Goal: Task Accomplishment & Management: Use online tool/utility

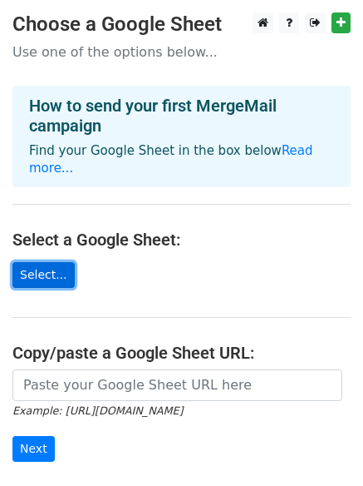
click at [52, 263] on link "Select..." at bounding box center [43, 275] width 62 height 26
click at [37, 262] on link "Select..." at bounding box center [43, 275] width 62 height 26
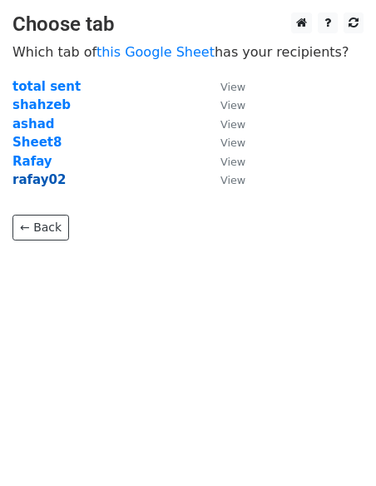
click at [45, 177] on strong "rafay02" at bounding box center [38, 179] width 53 height 15
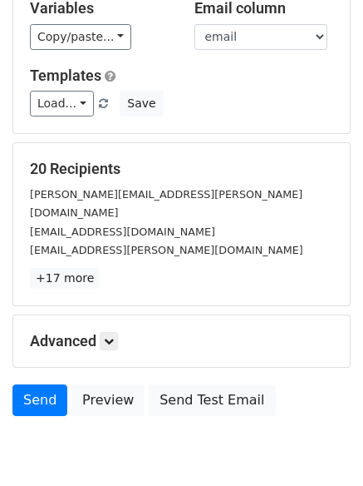
scroll to position [175, 0]
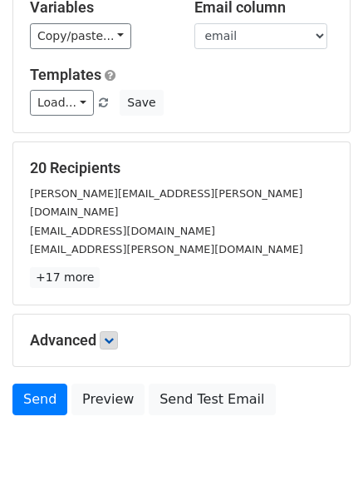
click at [104, 329] on div "Advanced Tracking Track Opens UTM Codes Track Clicks Filters Only include sprea…" at bounding box center [181, 340] width 337 height 52
click at [104, 331] on link at bounding box center [109, 340] width 18 height 18
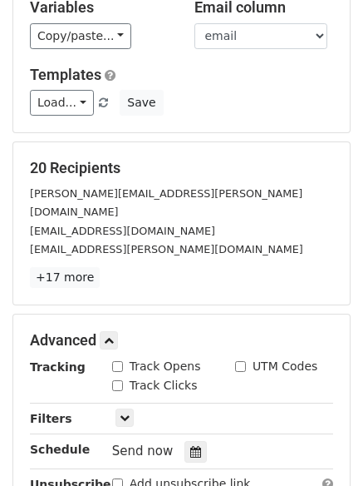
click at [176, 279] on div "20 Recipients douglas.thain@chinodentalcare.com ldg@oakminsterhealthcare.co.uk …" at bounding box center [181, 223] width 337 height 162
click at [119, 361] on input "Track Opens" at bounding box center [117, 366] width 11 height 11
checkbox input "true"
click at [118, 377] on div "Tracking Track Opens UTM Codes Track Clicks Filters Only include spreadsheet ro…" at bounding box center [181, 435] width 303 height 155
click at [119, 380] on input "Track Clicks" at bounding box center [117, 385] width 11 height 11
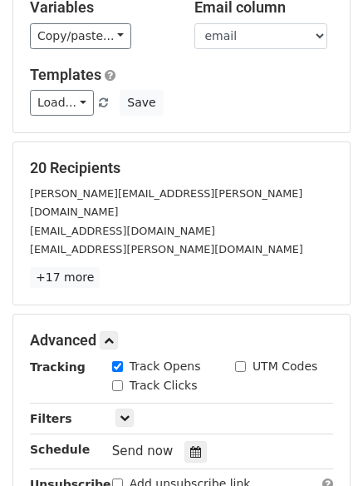
checkbox input "true"
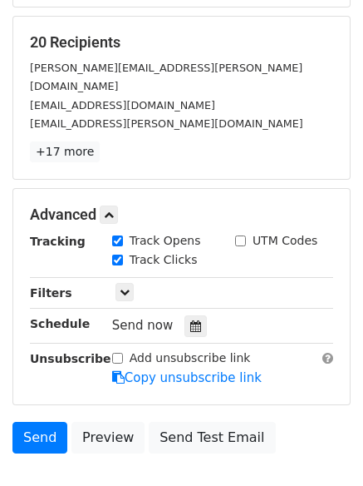
scroll to position [302, 0]
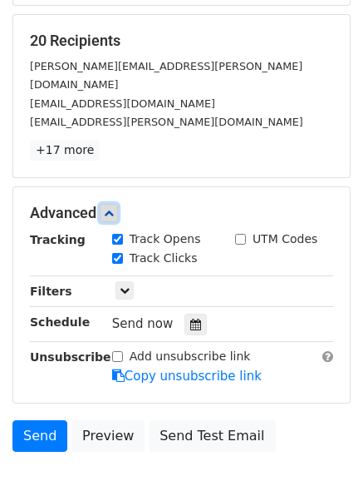
click at [112, 208] on icon at bounding box center [109, 213] width 10 height 10
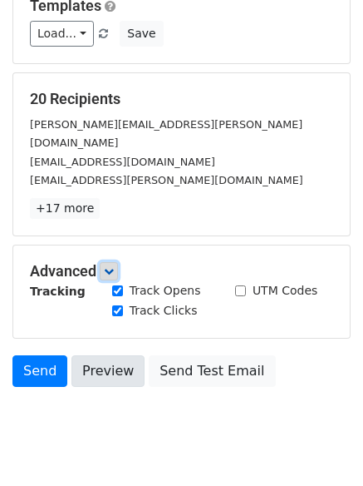
scroll to position [226, 0]
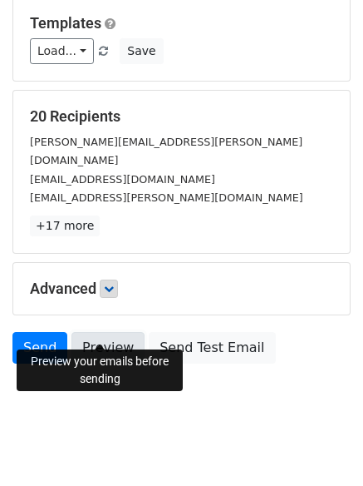
click at [99, 332] on link "Preview" at bounding box center [108, 348] width 73 height 32
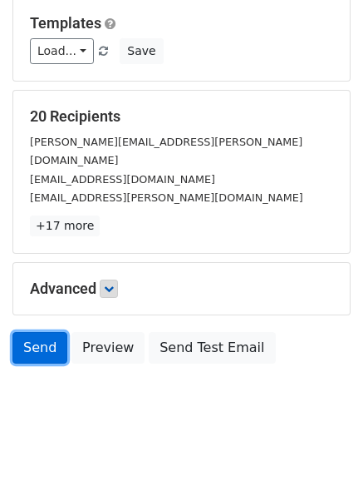
click at [53, 339] on link "Send" at bounding box center [39, 348] width 55 height 32
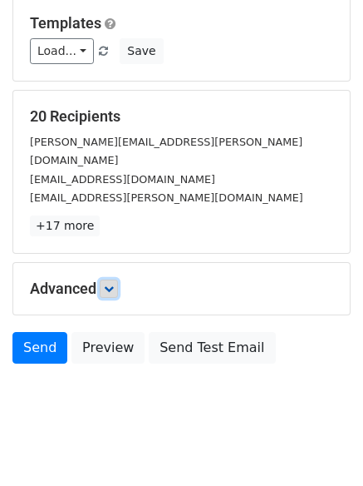
click at [113, 284] on icon at bounding box center [109, 289] width 10 height 10
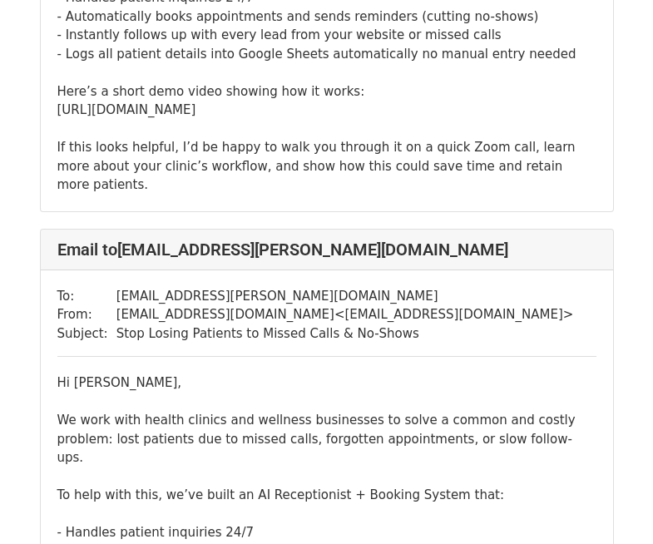
scroll to position [1045, 0]
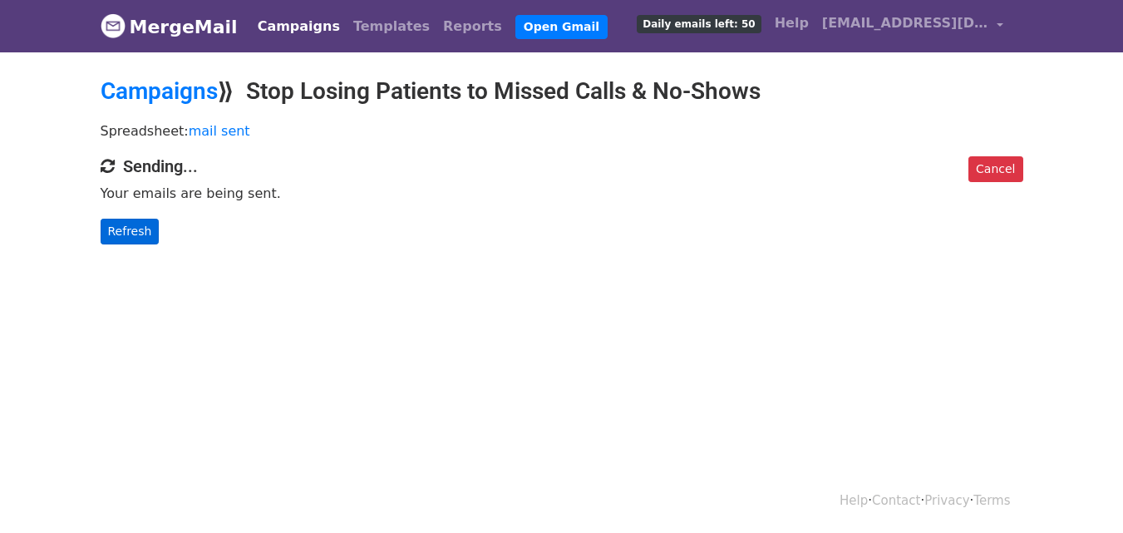
drag, startPoint x: 132, startPoint y: 246, endPoint x: 145, endPoint y: 234, distance: 17.1
click at [145, 234] on body "MergeMail Campaigns Templates Reports Open Gmail Daily emails left: 50 Help sol…" at bounding box center [561, 155] width 1123 height 311
click at [145, 234] on link "Refresh" at bounding box center [130, 232] width 59 height 26
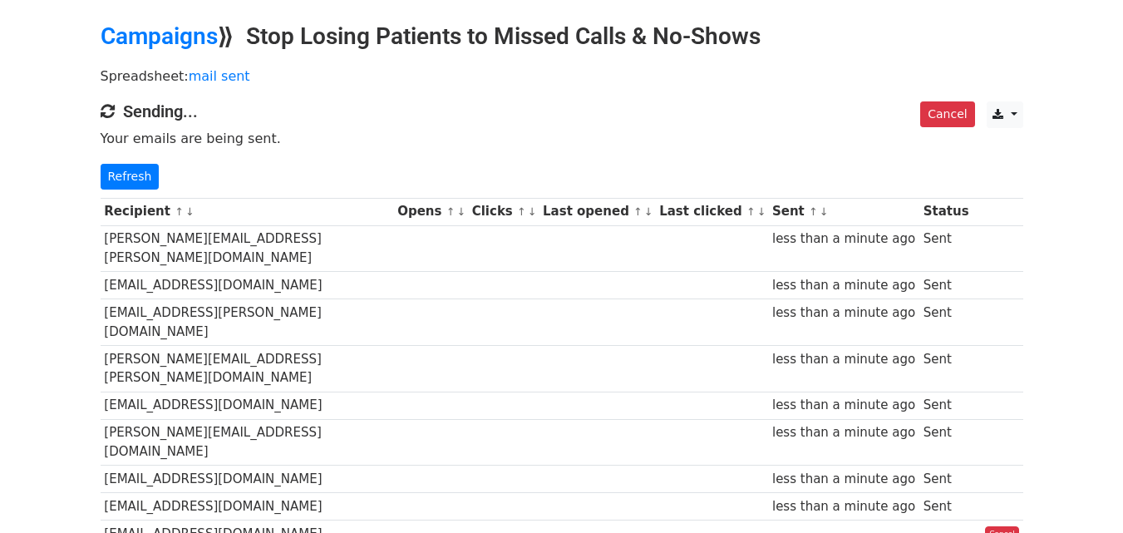
scroll to position [54, 0]
click at [146, 183] on link "Refresh" at bounding box center [130, 178] width 59 height 26
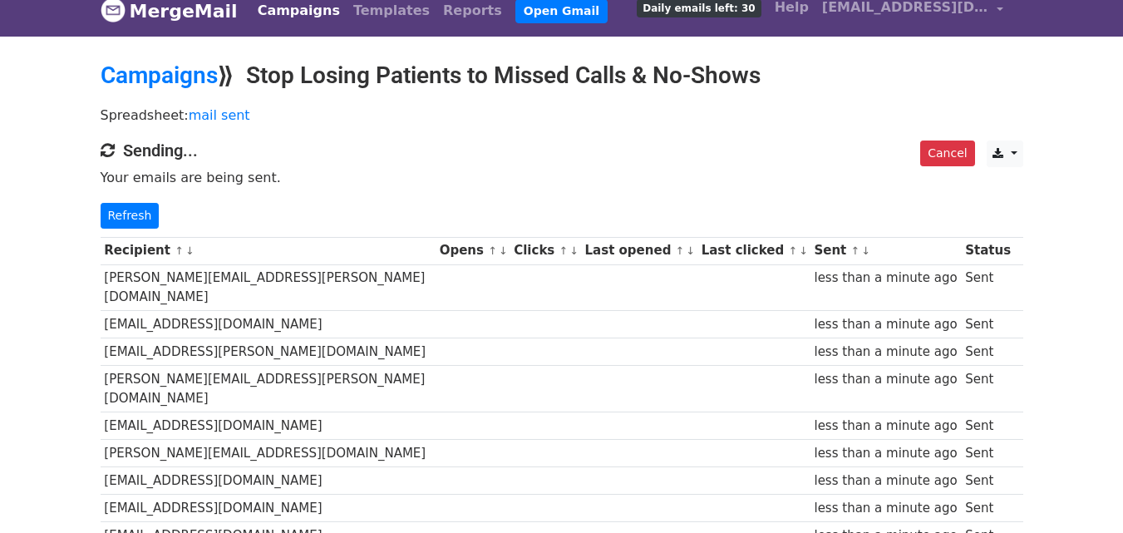
scroll to position [13, 0]
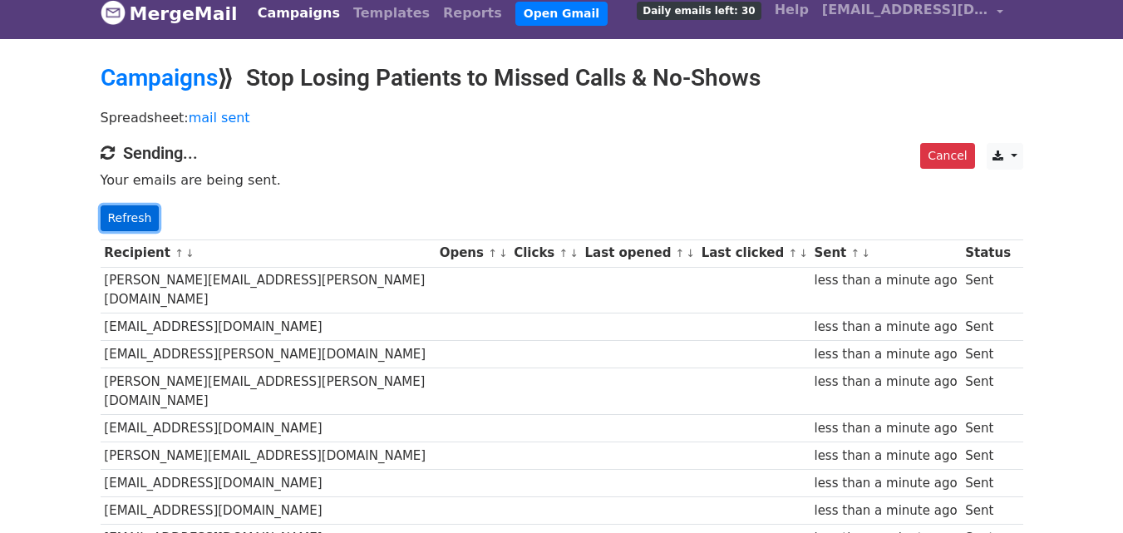
click at [127, 205] on link "Refresh" at bounding box center [130, 218] width 59 height 26
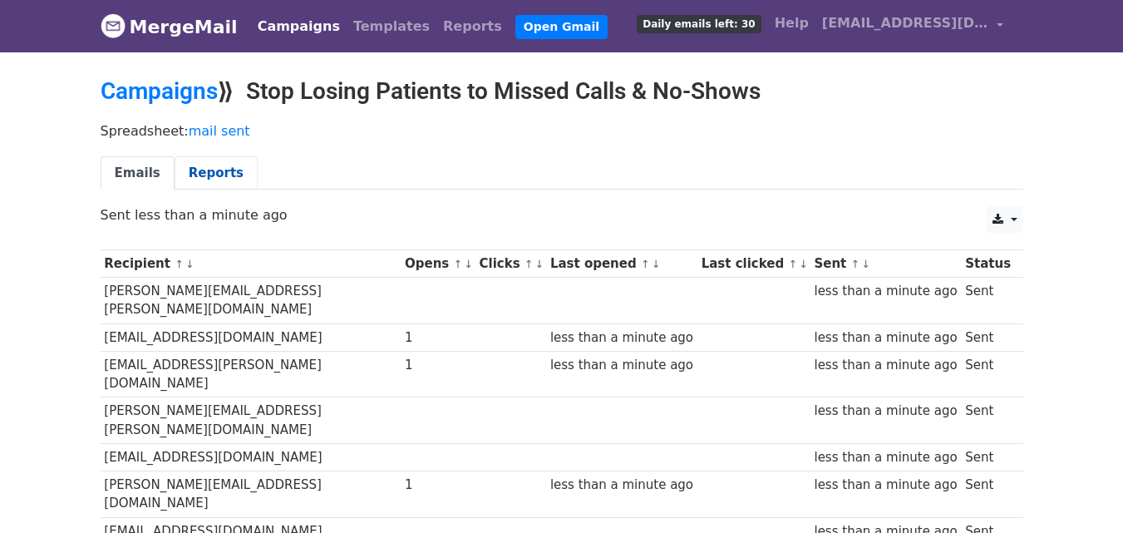
click at [179, 187] on link "Reports" at bounding box center [216, 173] width 83 height 34
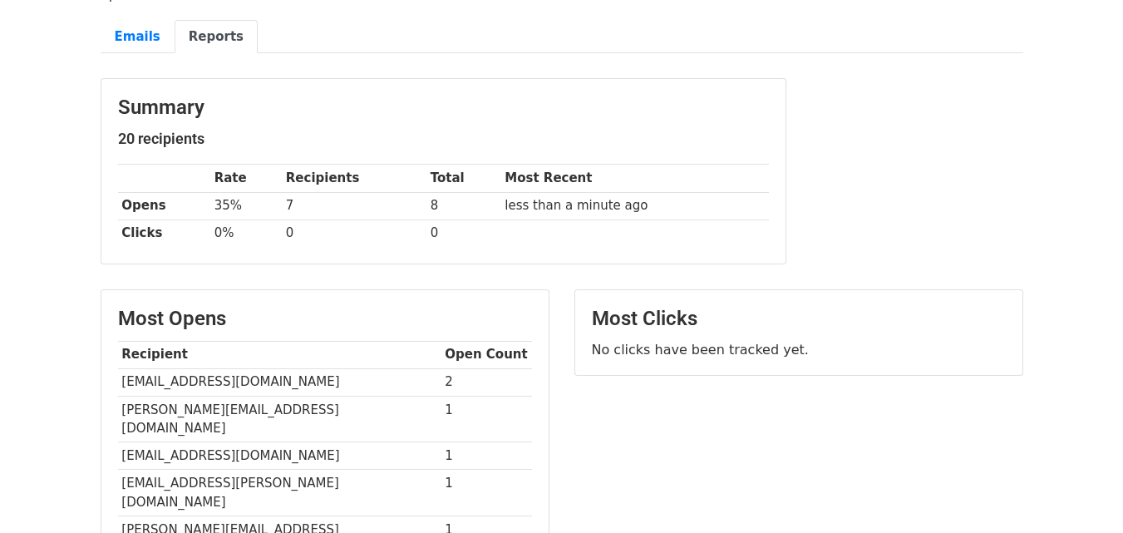
scroll to position [143, 0]
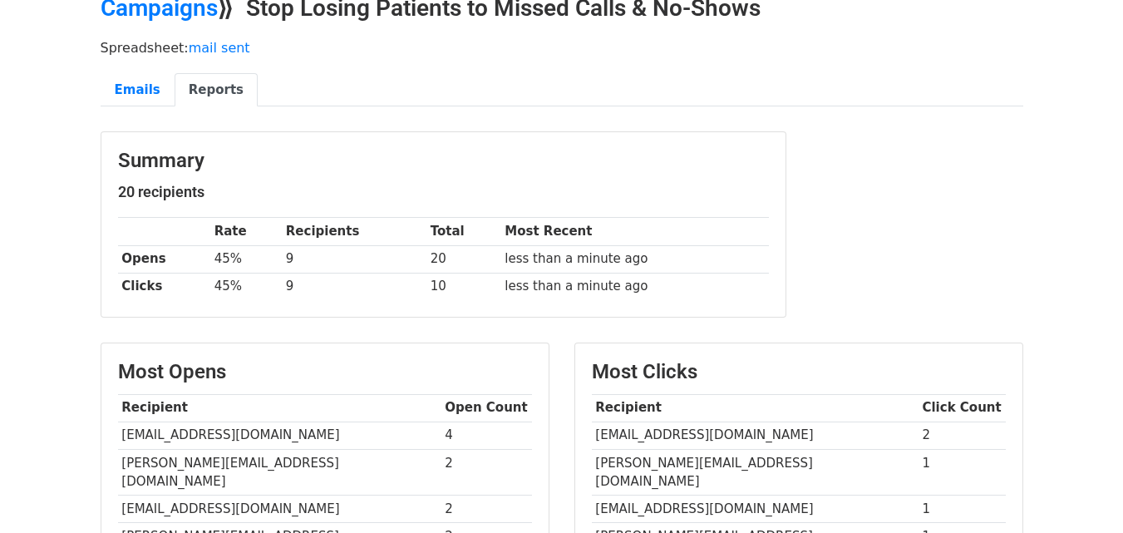
scroll to position [77, 0]
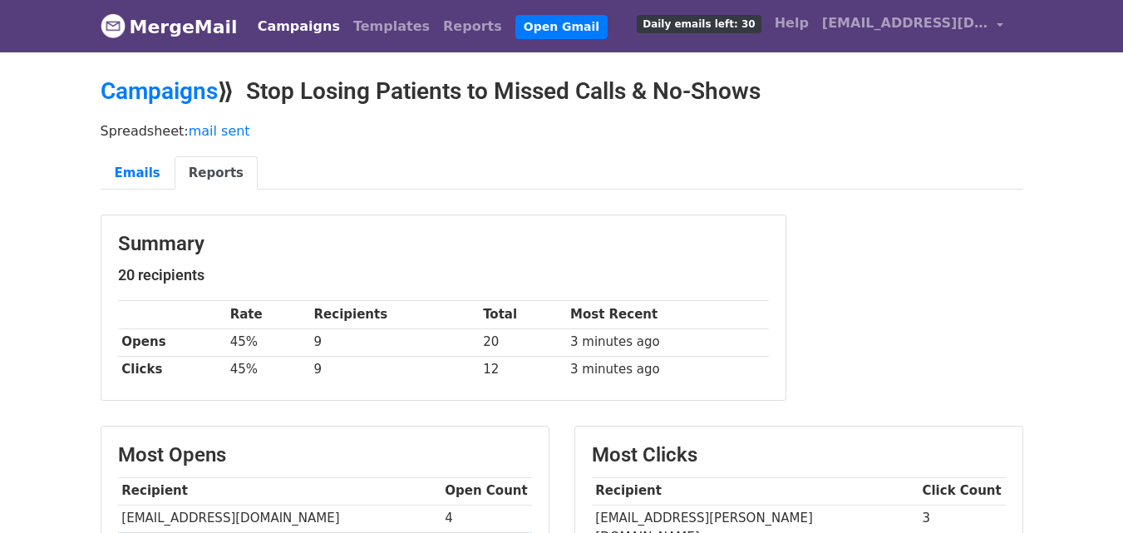
click at [415, 528] on td "[EMAIL_ADDRESS][DOMAIN_NAME]" at bounding box center [279, 518] width 323 height 27
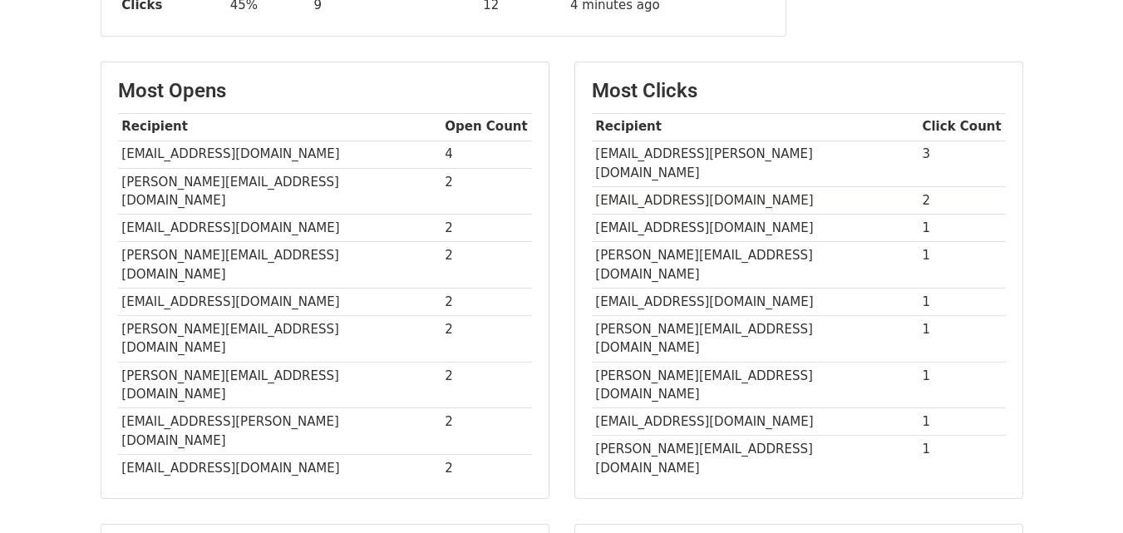
scroll to position [365, 0]
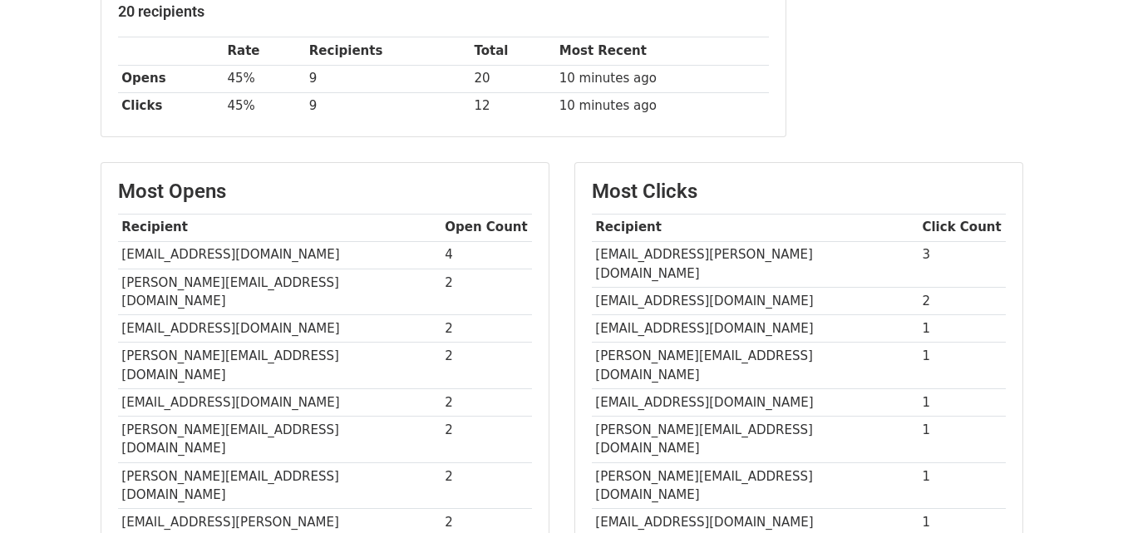
scroll to position [255, 0]
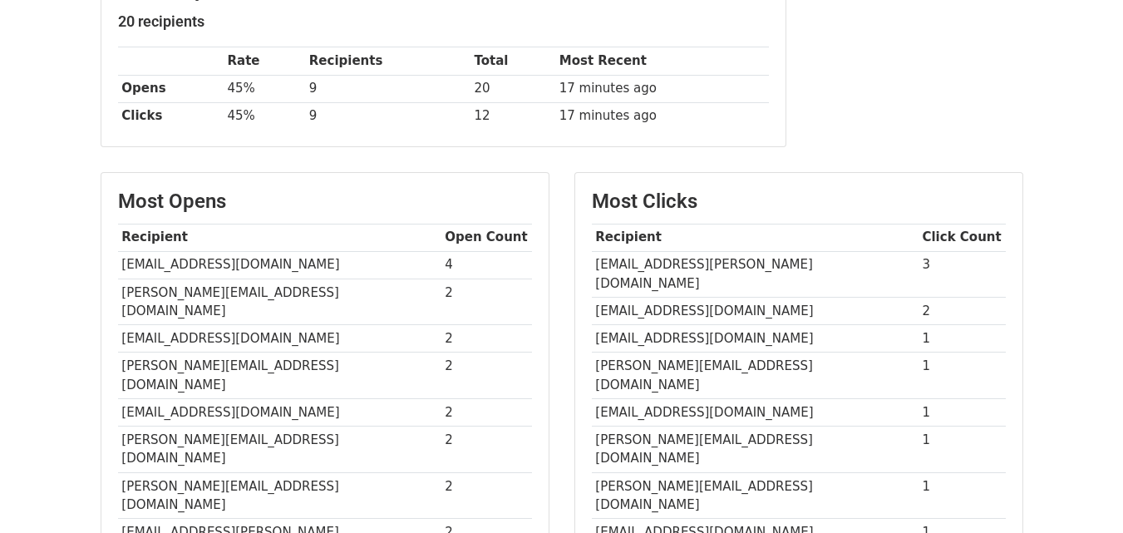
scroll to position [229, 0]
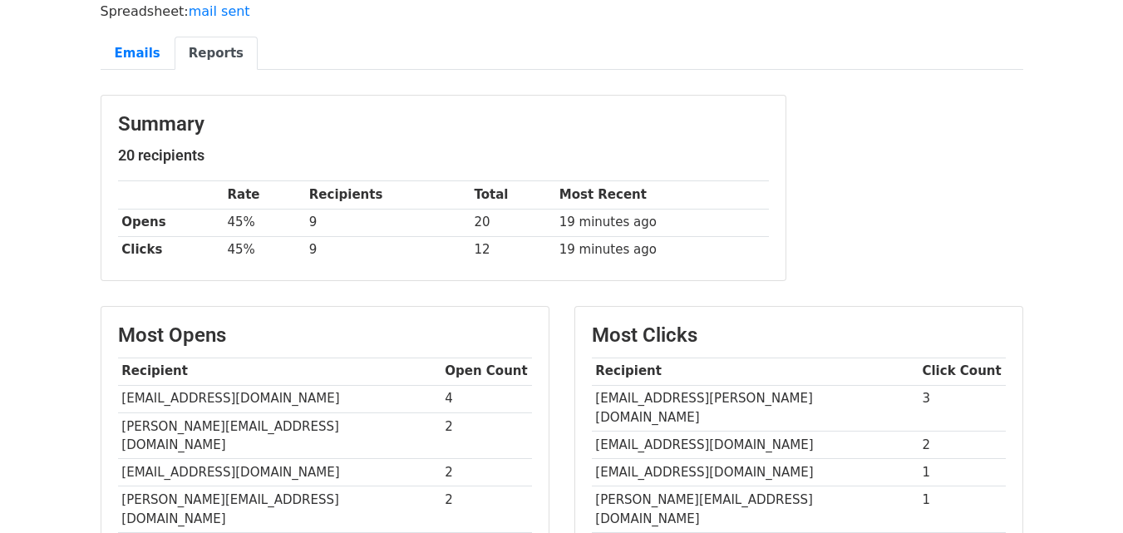
scroll to position [119, 0]
click at [154, 48] on link "Emails" at bounding box center [138, 54] width 74 height 34
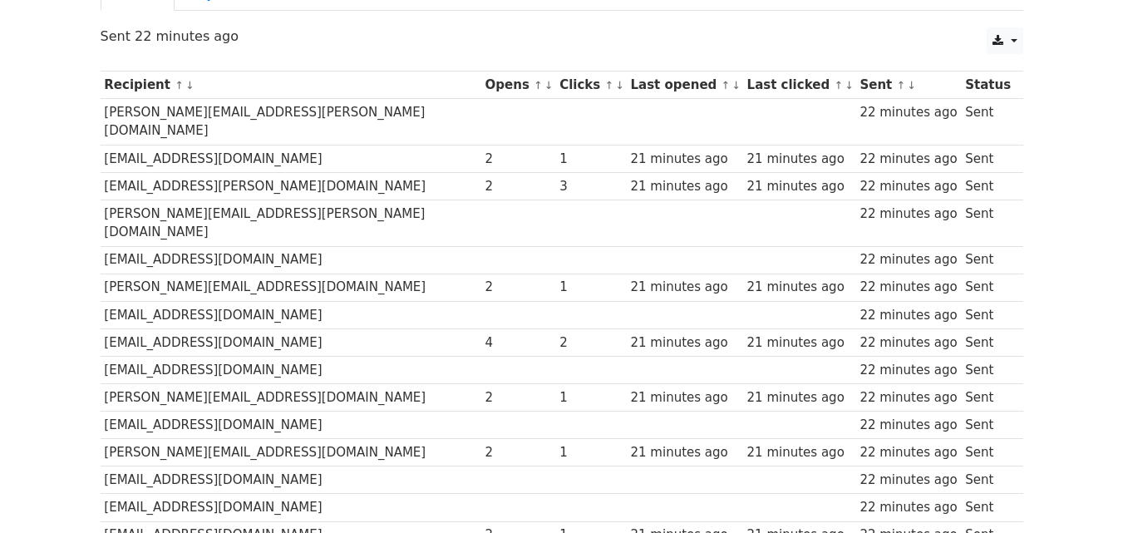
scroll to position [92, 0]
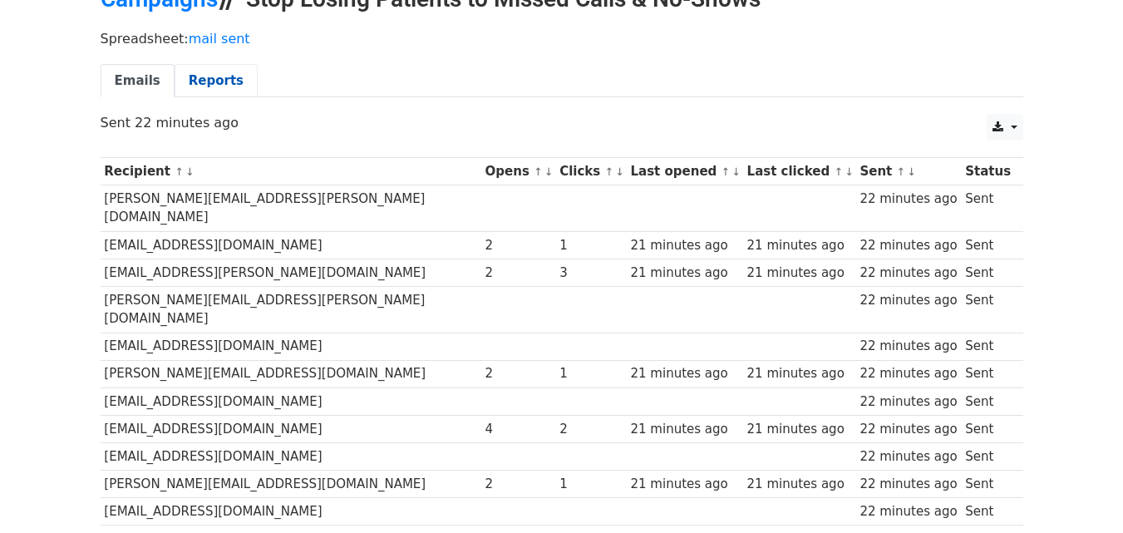
click at [194, 64] on link "Reports" at bounding box center [216, 81] width 83 height 34
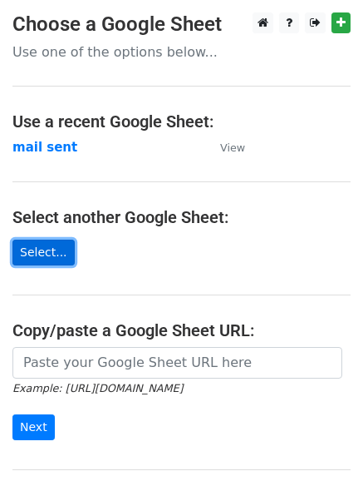
click at [42, 254] on link "Select..." at bounding box center [43, 252] width 62 height 26
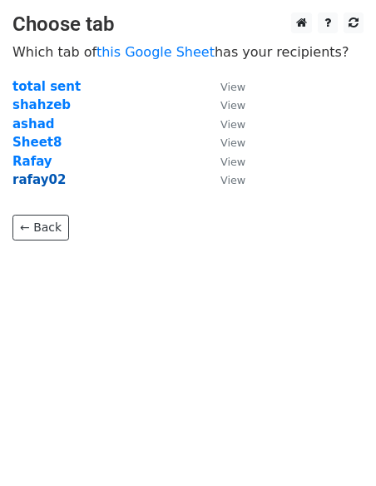
click at [42, 175] on strong "rafay02" at bounding box center [38, 179] width 53 height 15
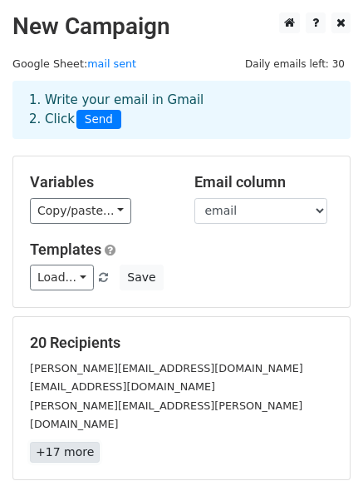
click at [63, 441] on link "+17 more" at bounding box center [65, 451] width 70 height 21
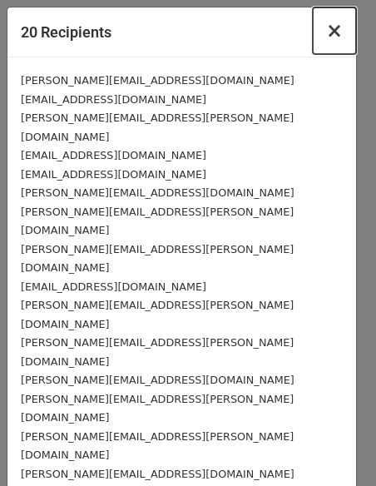
click at [328, 44] on button "×" at bounding box center [334, 30] width 43 height 47
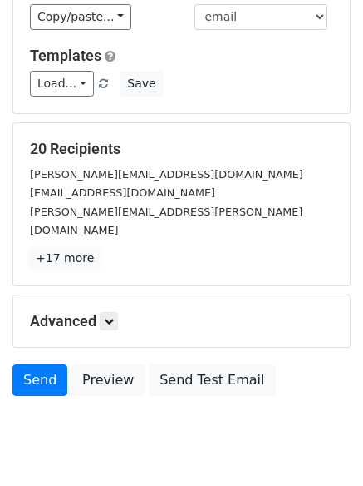
scroll to position [195, 0]
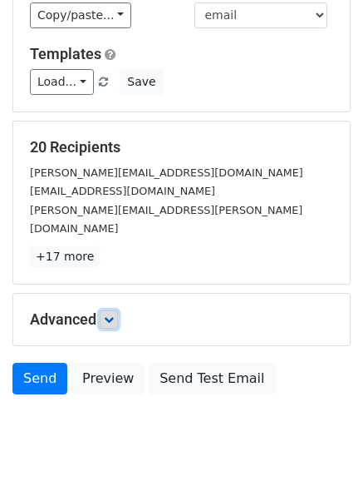
click at [113, 310] on link at bounding box center [109, 319] width 18 height 18
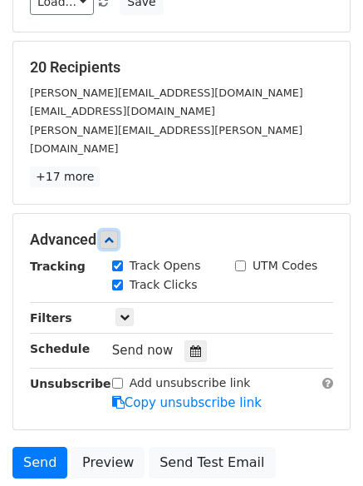
scroll to position [276, 0]
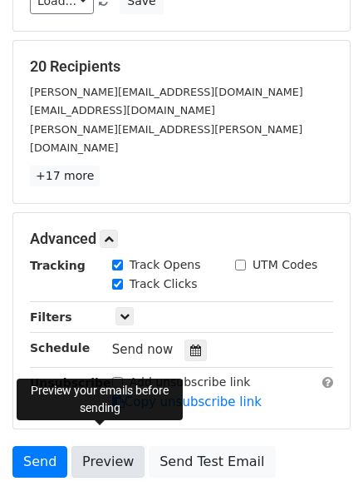
click at [95, 446] on link "Preview" at bounding box center [108, 462] width 73 height 32
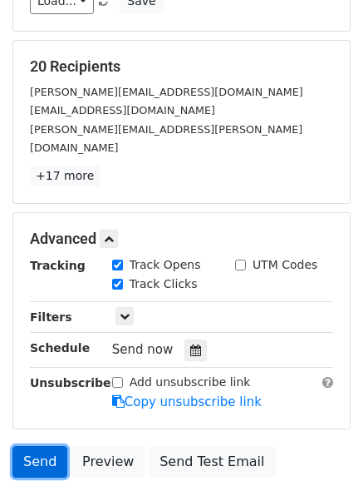
click at [32, 446] on link "Send" at bounding box center [39, 462] width 55 height 32
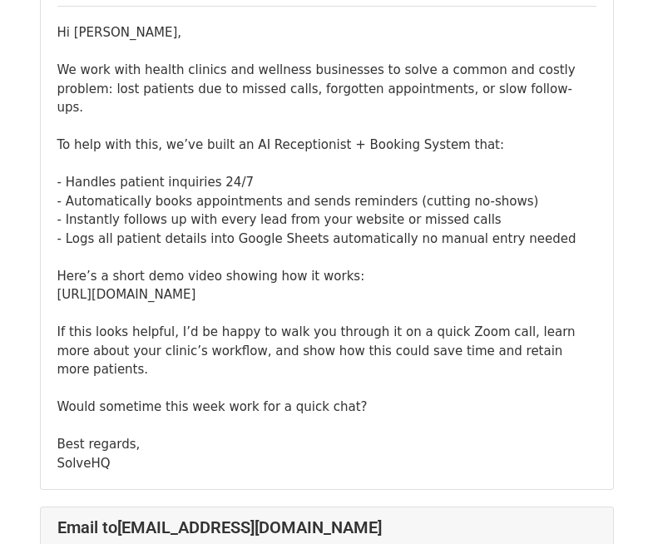
scroll to position [244, 0]
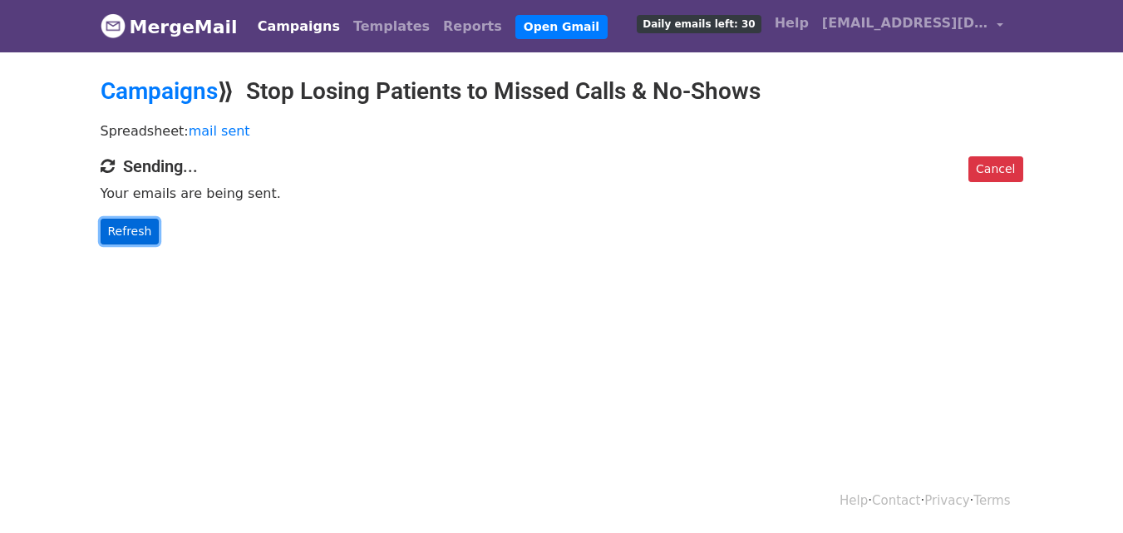
click at [136, 229] on link "Refresh" at bounding box center [130, 232] width 59 height 26
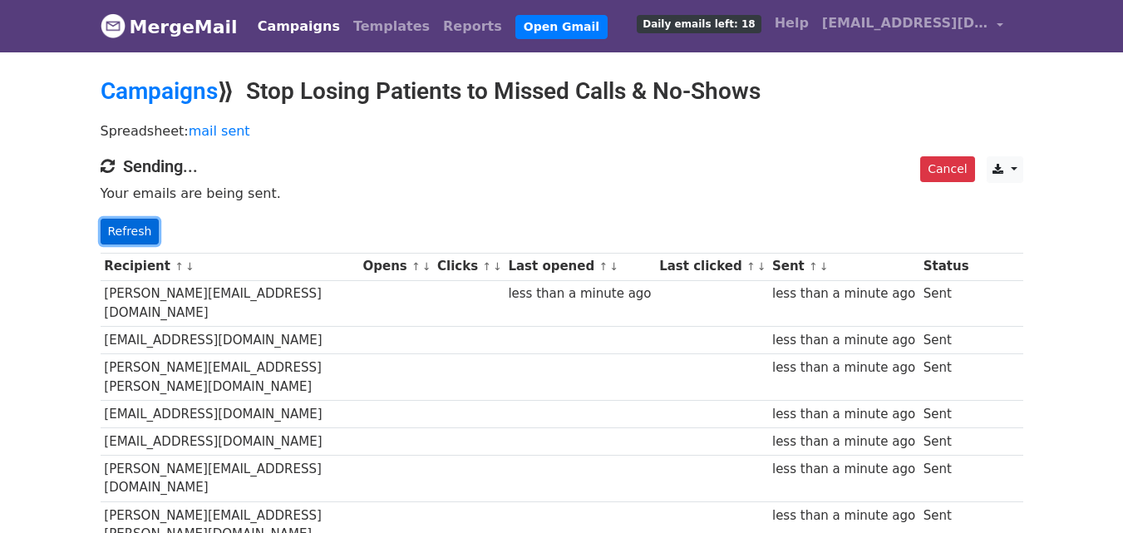
click at [135, 225] on link "Refresh" at bounding box center [130, 232] width 59 height 26
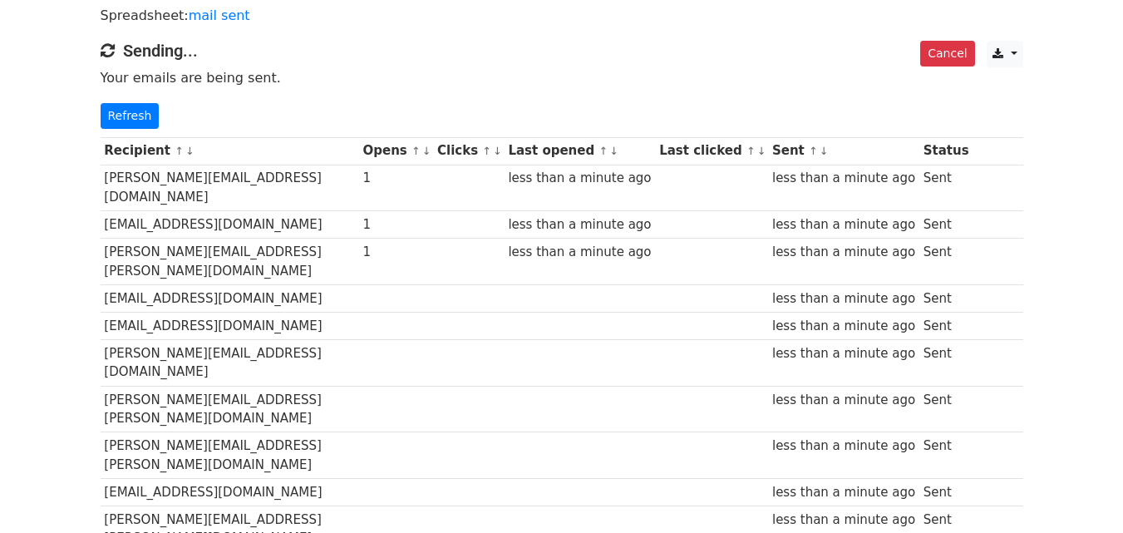
scroll to position [115, 0]
click at [141, 116] on link "Refresh" at bounding box center [130, 117] width 59 height 26
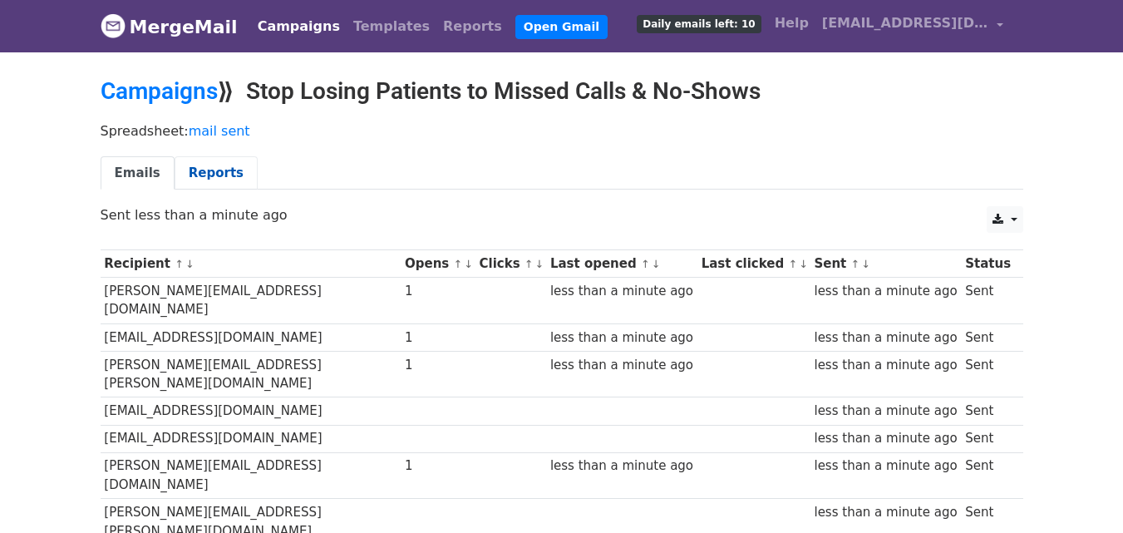
click at [199, 169] on link "Reports" at bounding box center [216, 173] width 83 height 34
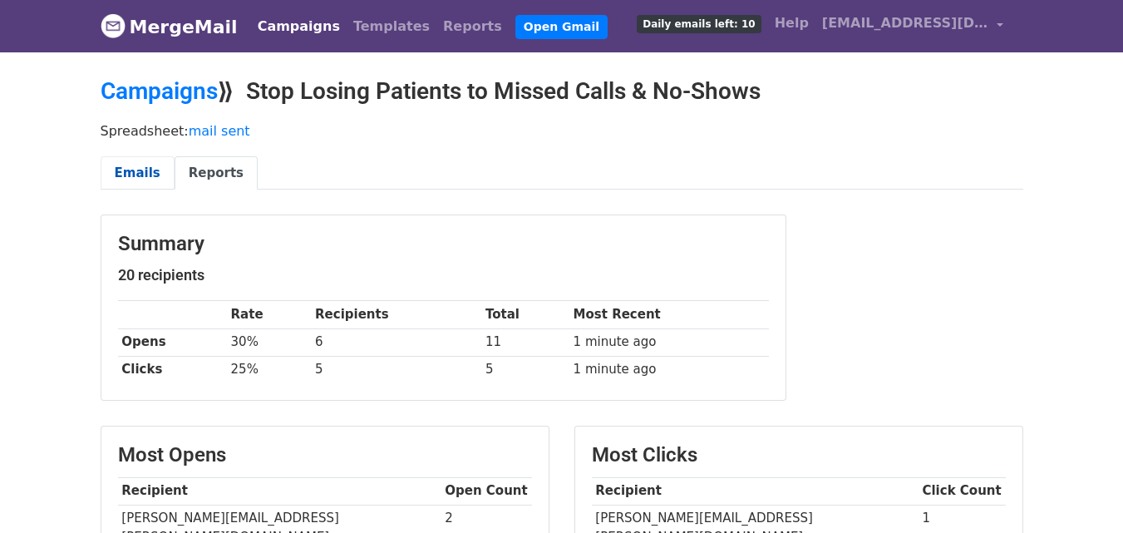
click at [151, 180] on link "Emails" at bounding box center [138, 173] width 74 height 34
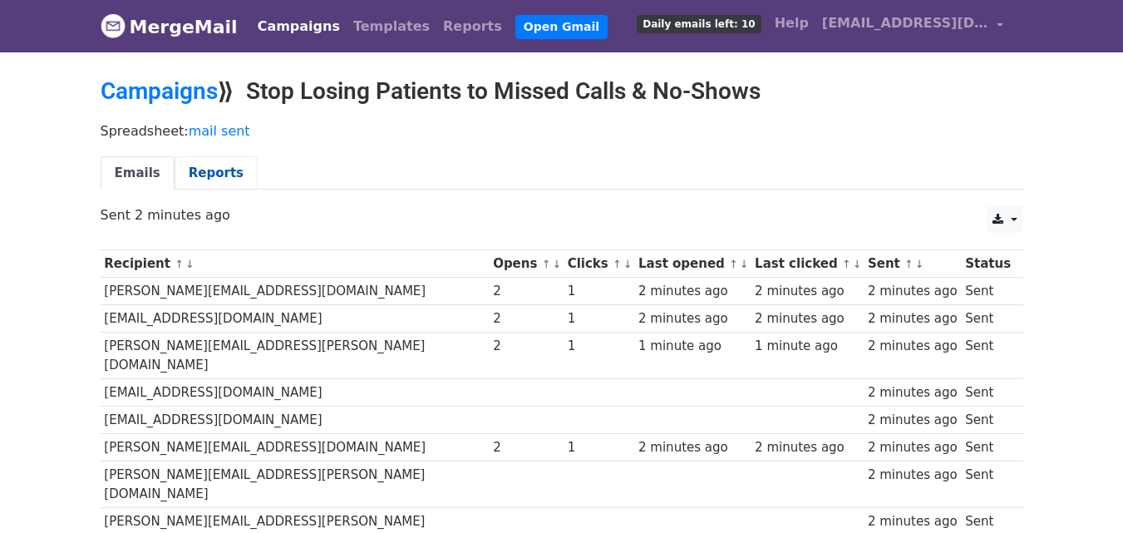
click at [207, 173] on link "Reports" at bounding box center [216, 173] width 83 height 34
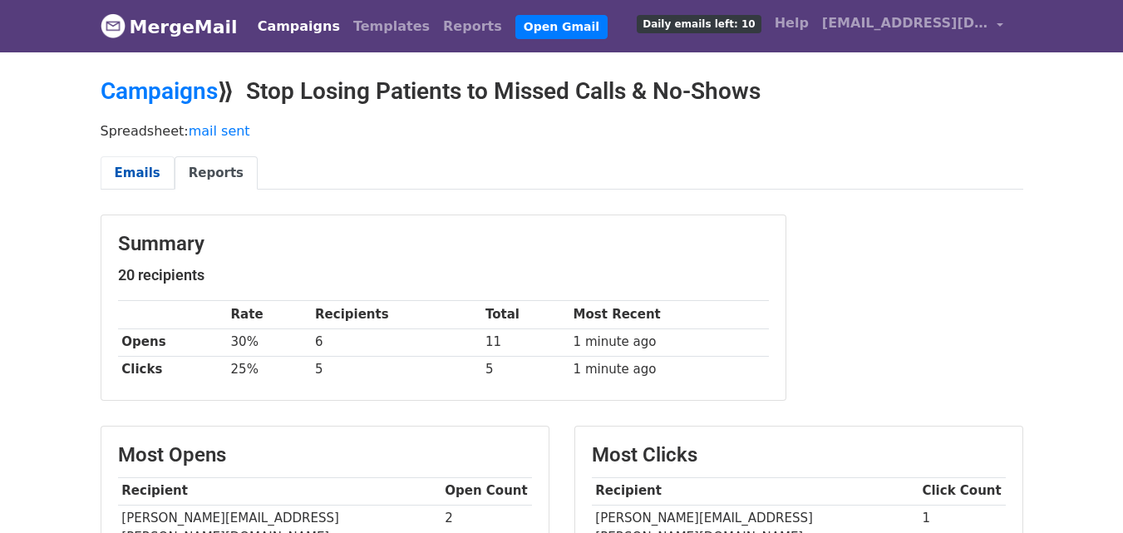
click at [152, 168] on link "Emails" at bounding box center [138, 173] width 74 height 34
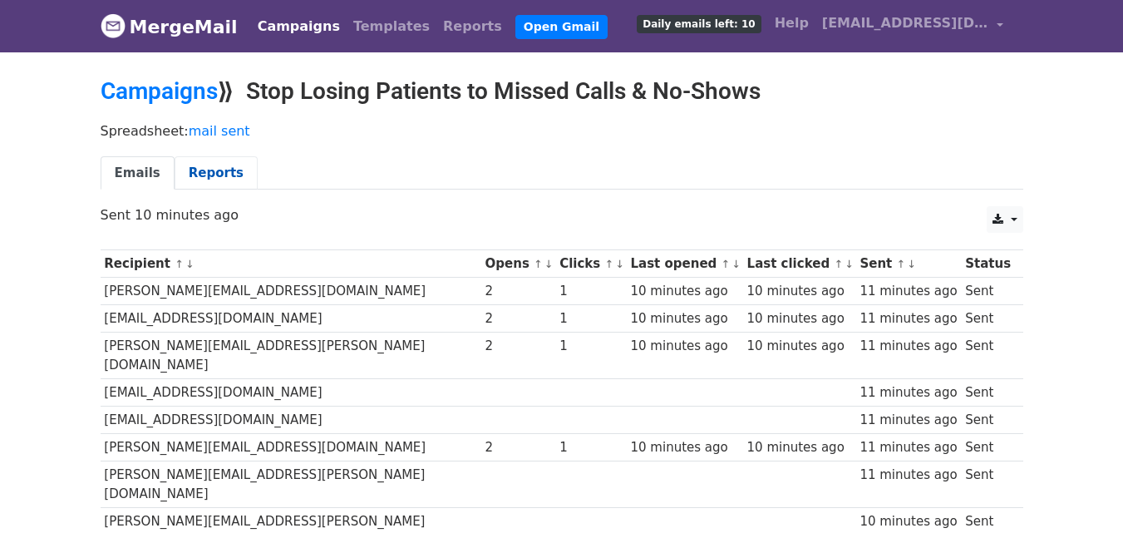
click at [213, 174] on link "Reports" at bounding box center [216, 173] width 83 height 34
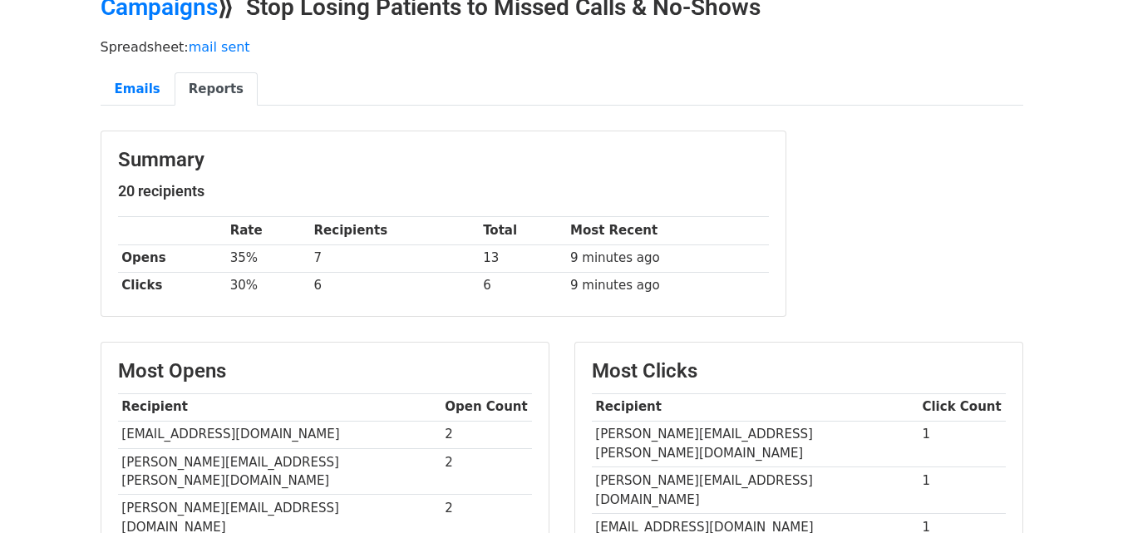
scroll to position [80, 0]
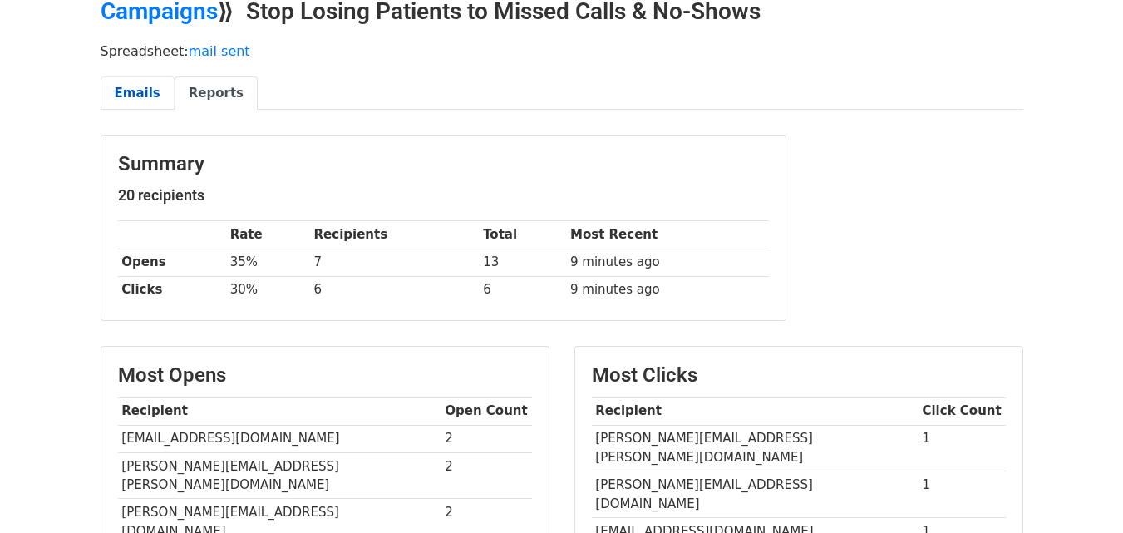
click at [145, 90] on link "Emails" at bounding box center [138, 93] width 74 height 34
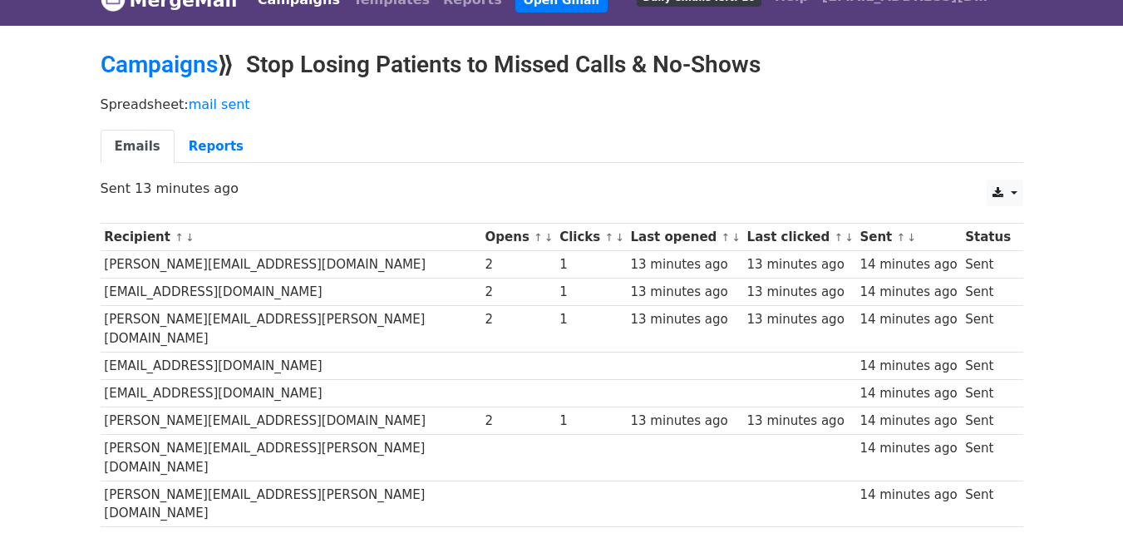
scroll to position [26, 0]
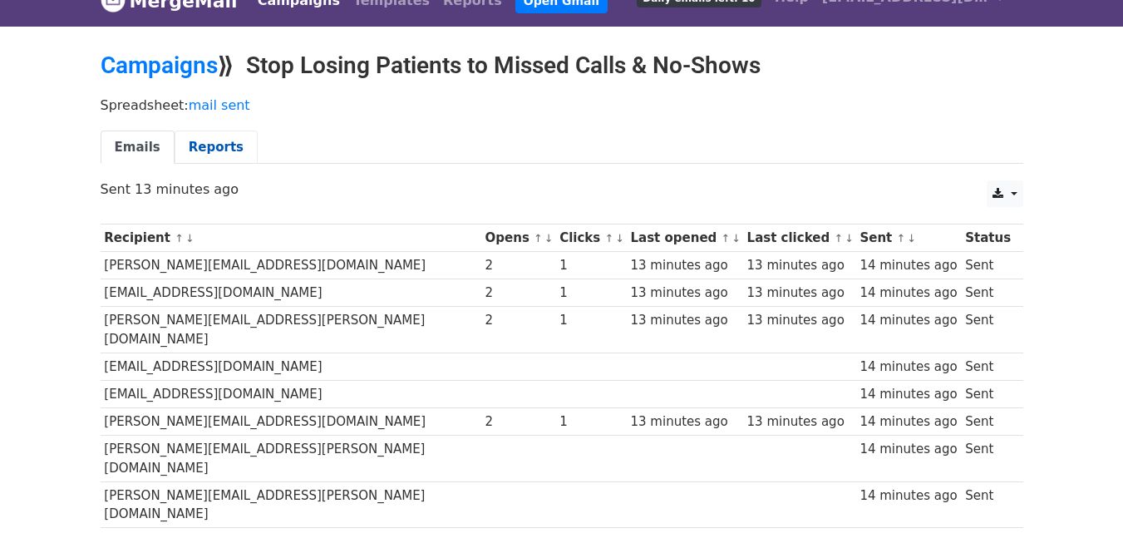
click at [175, 136] on link "Reports" at bounding box center [216, 148] width 83 height 34
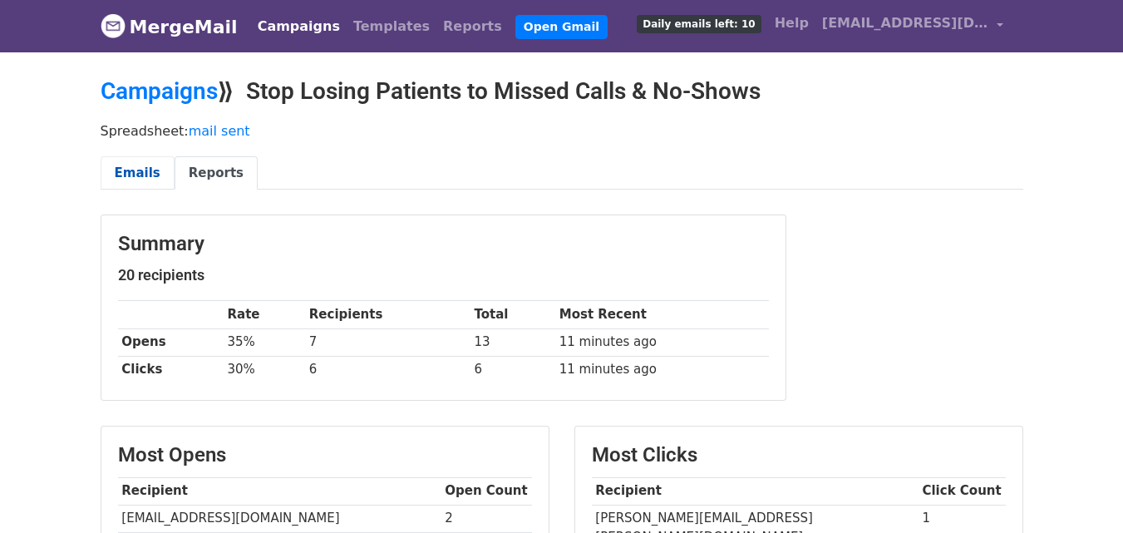
click at [136, 169] on link "Emails" at bounding box center [138, 173] width 74 height 34
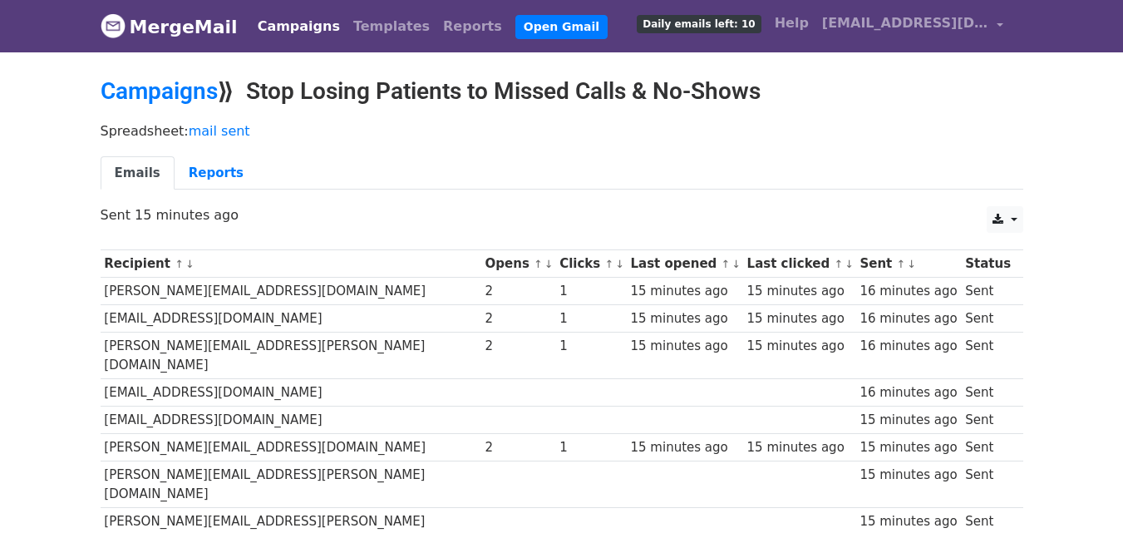
click at [146, 172] on link "Emails" at bounding box center [138, 173] width 74 height 34
click at [205, 174] on link "Reports" at bounding box center [216, 173] width 83 height 34
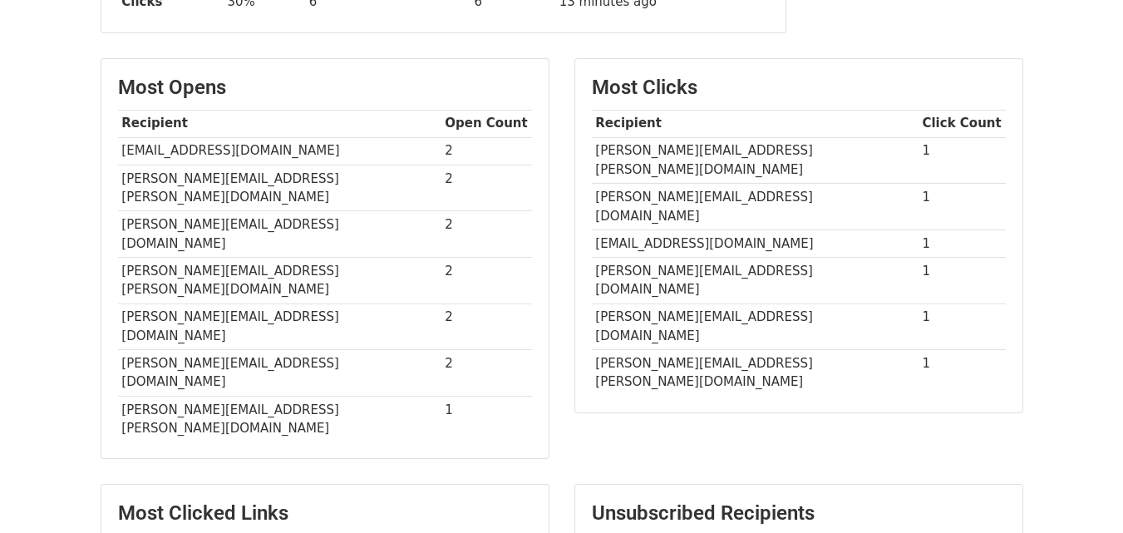
scroll to position [365, 0]
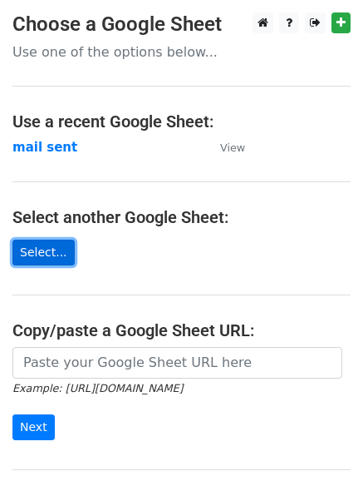
click at [46, 260] on link "Select..." at bounding box center [43, 252] width 62 height 26
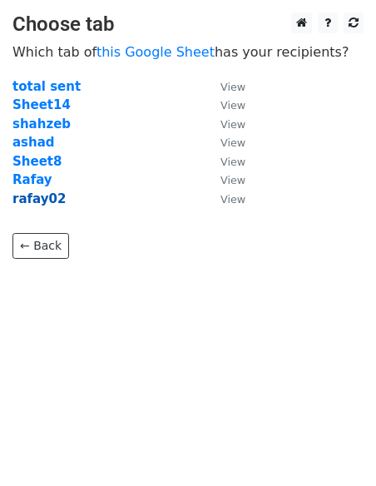
click at [46, 199] on strong "rafay02" at bounding box center [38, 198] width 53 height 15
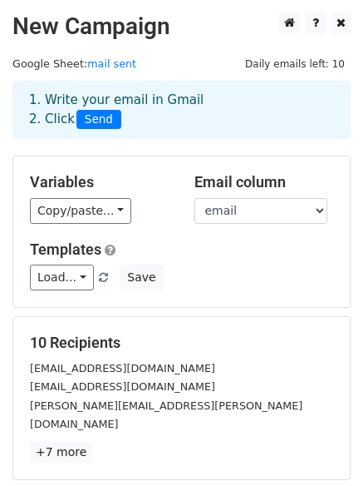
scroll to position [226, 0]
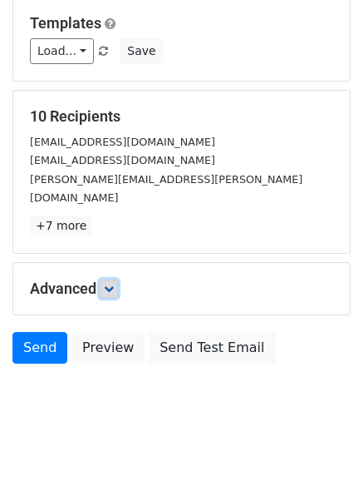
click at [103, 279] on link at bounding box center [109, 288] width 18 height 18
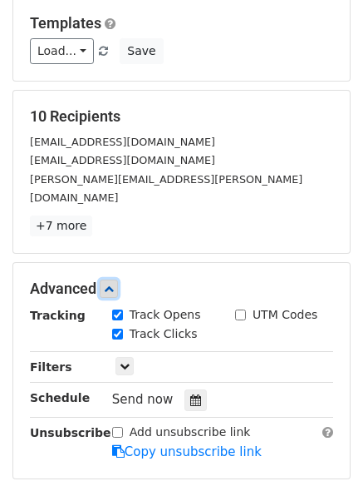
click at [103, 279] on link at bounding box center [109, 288] width 18 height 18
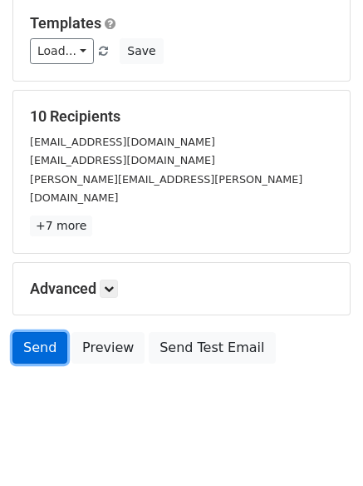
click at [42, 341] on link "Send" at bounding box center [39, 348] width 55 height 32
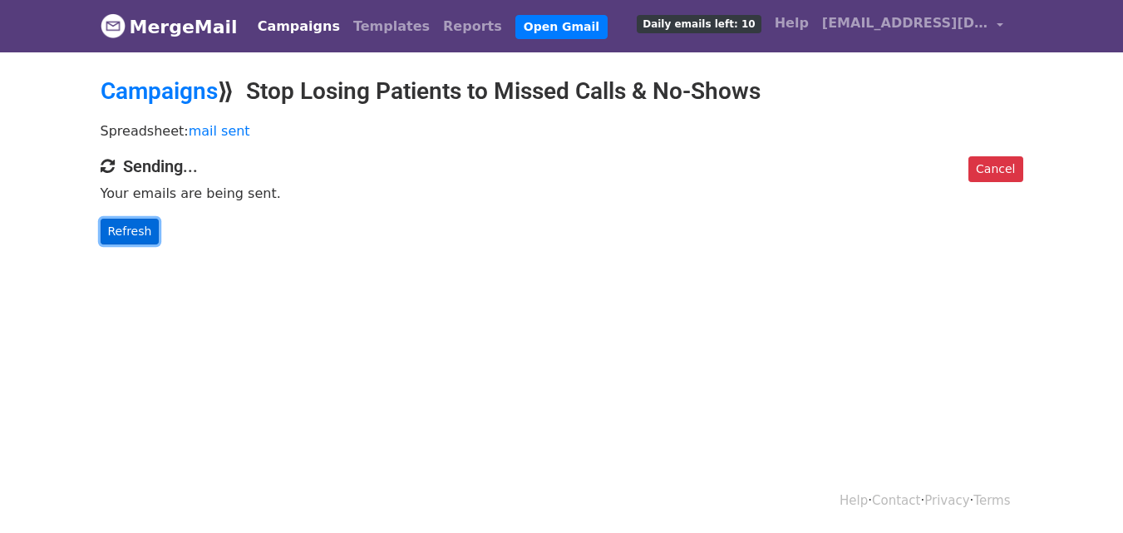
click at [134, 238] on link "Refresh" at bounding box center [130, 232] width 59 height 26
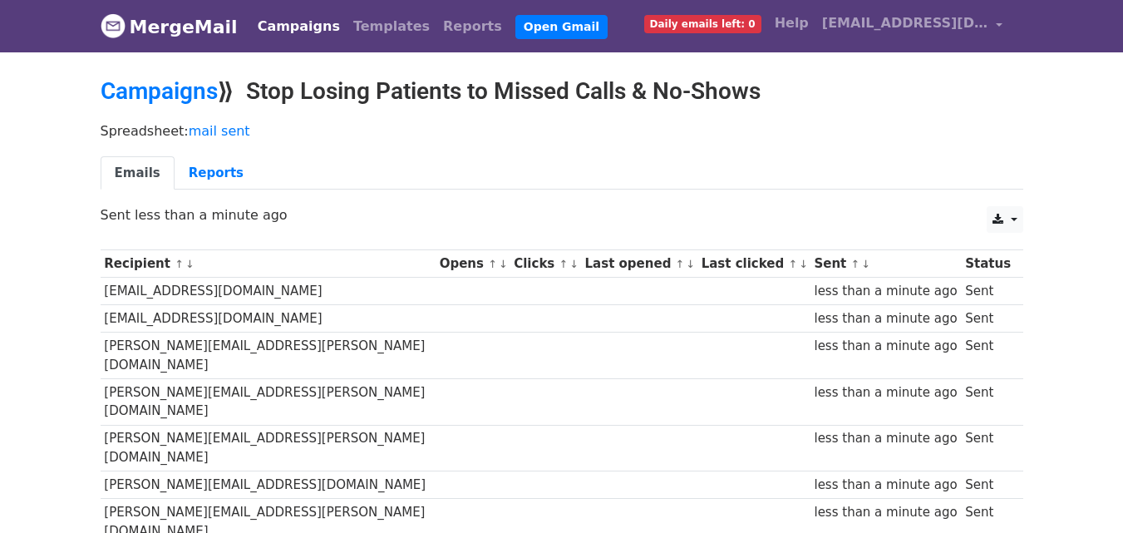
scroll to position [1, 0]
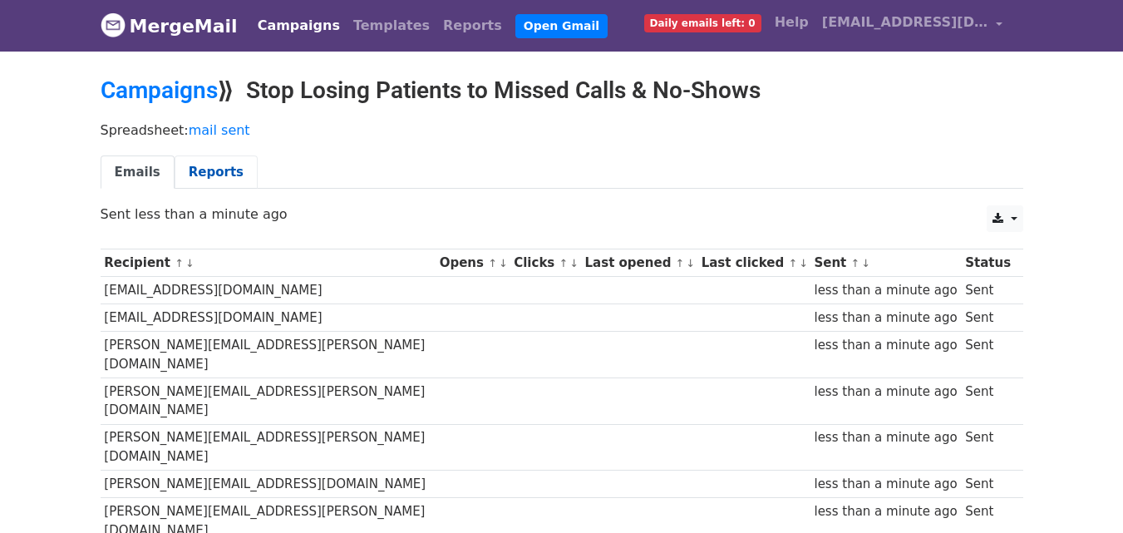
click at [190, 176] on link "Reports" at bounding box center [216, 172] width 83 height 34
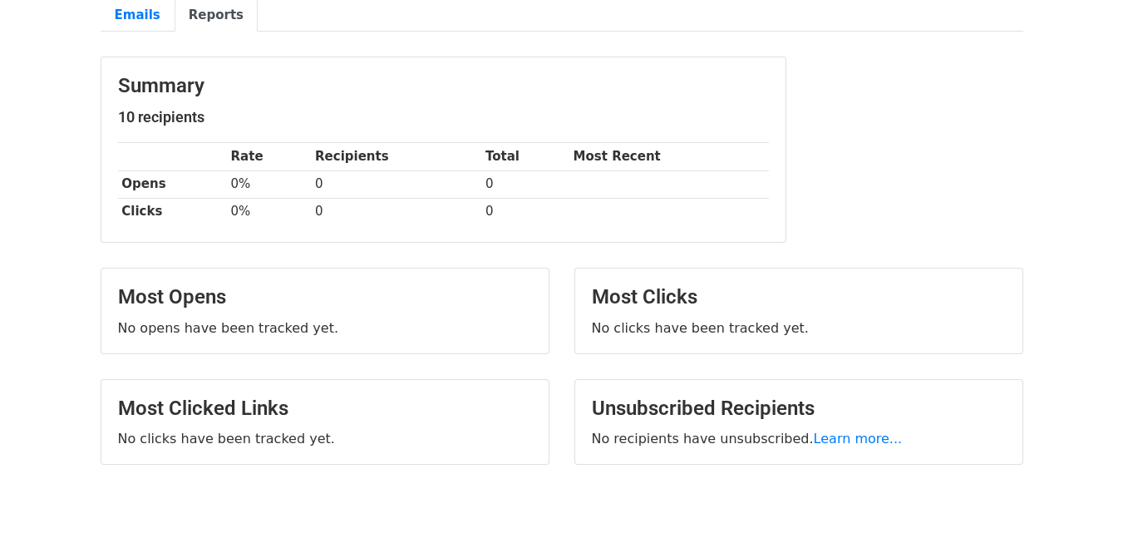
scroll to position [121, 0]
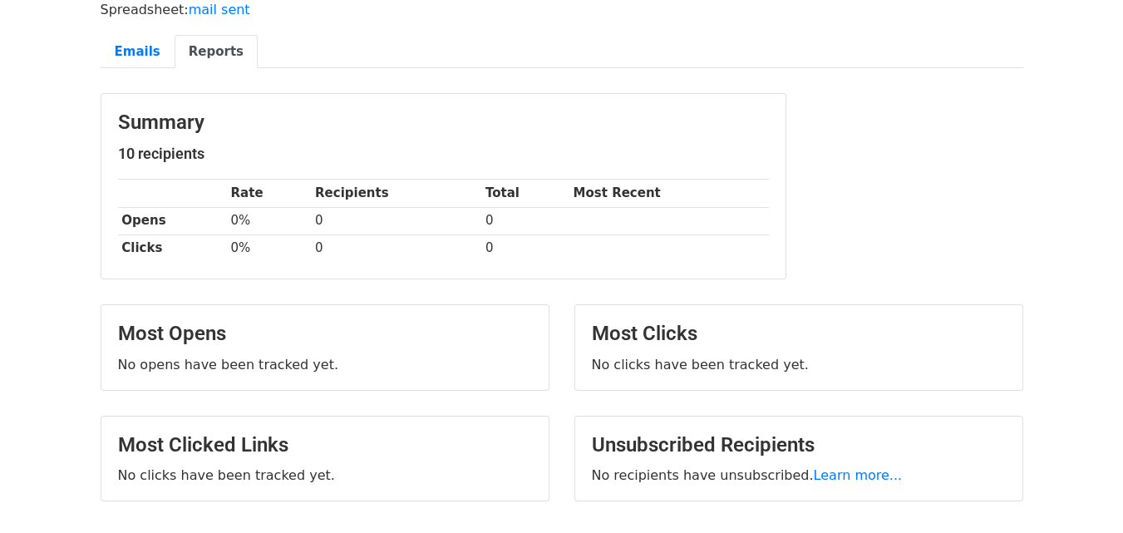
click at [189, 52] on link "Reports" at bounding box center [216, 52] width 83 height 34
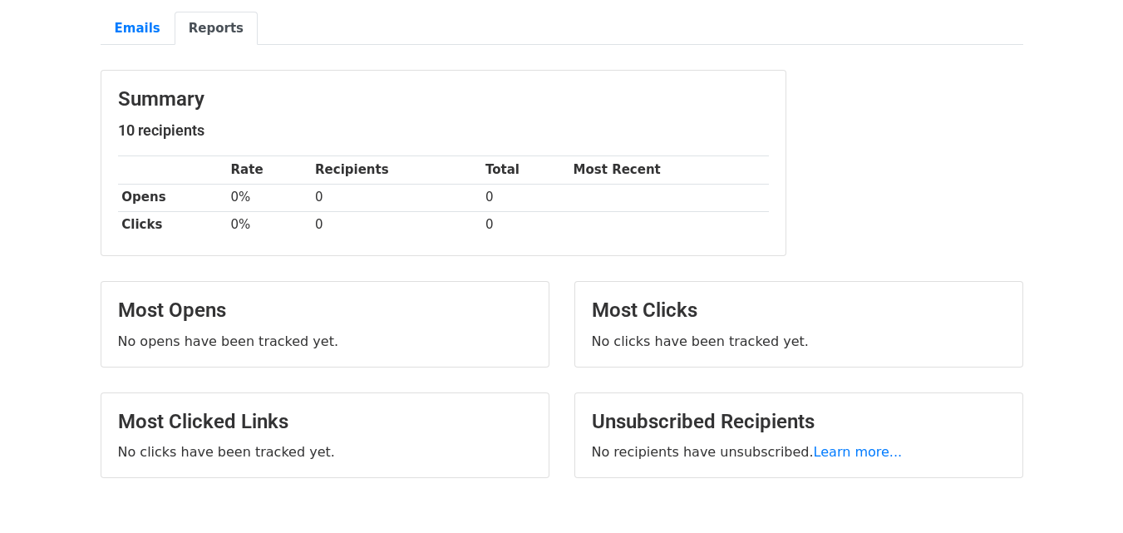
scroll to position [89, 0]
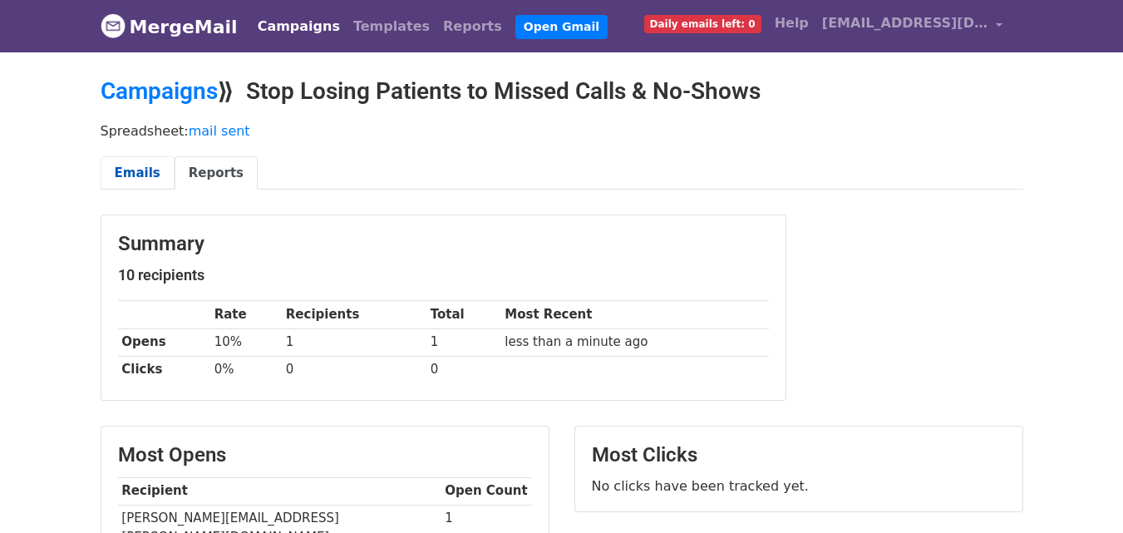
click at [136, 176] on link "Emails" at bounding box center [138, 173] width 74 height 34
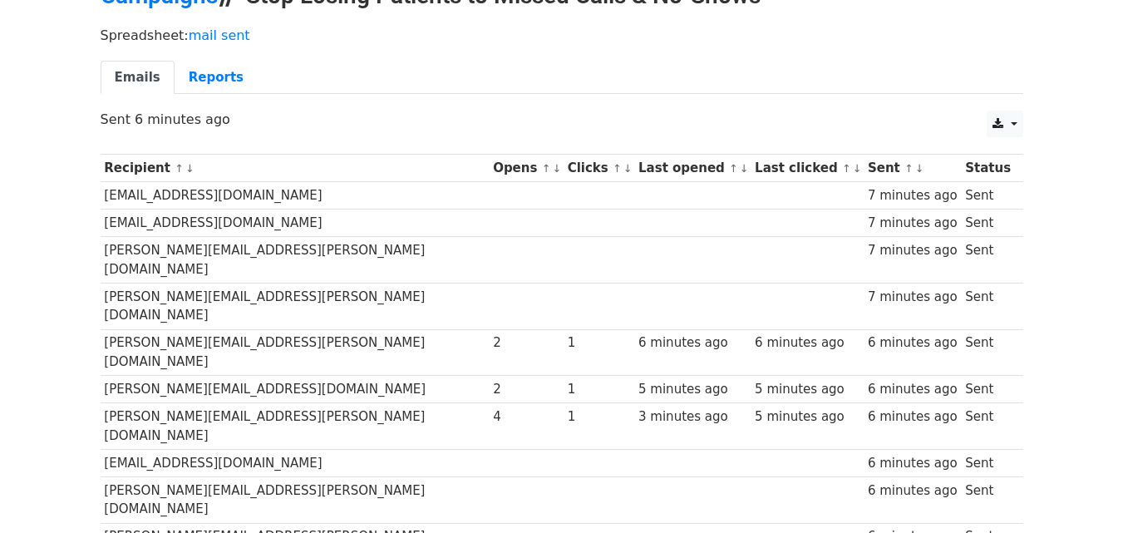
scroll to position [72, 0]
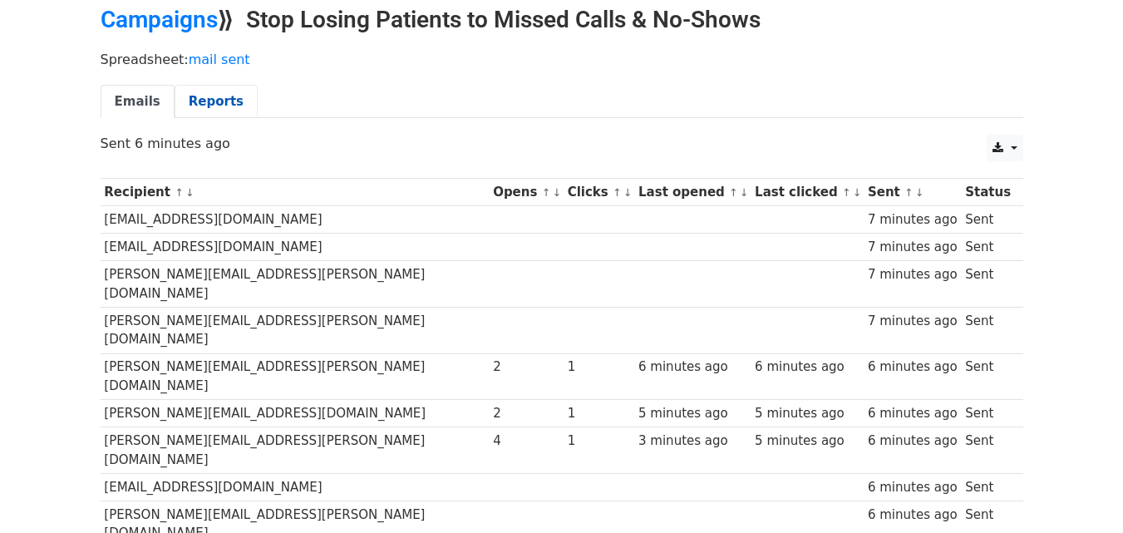
click at [216, 106] on link "Reports" at bounding box center [216, 102] width 83 height 34
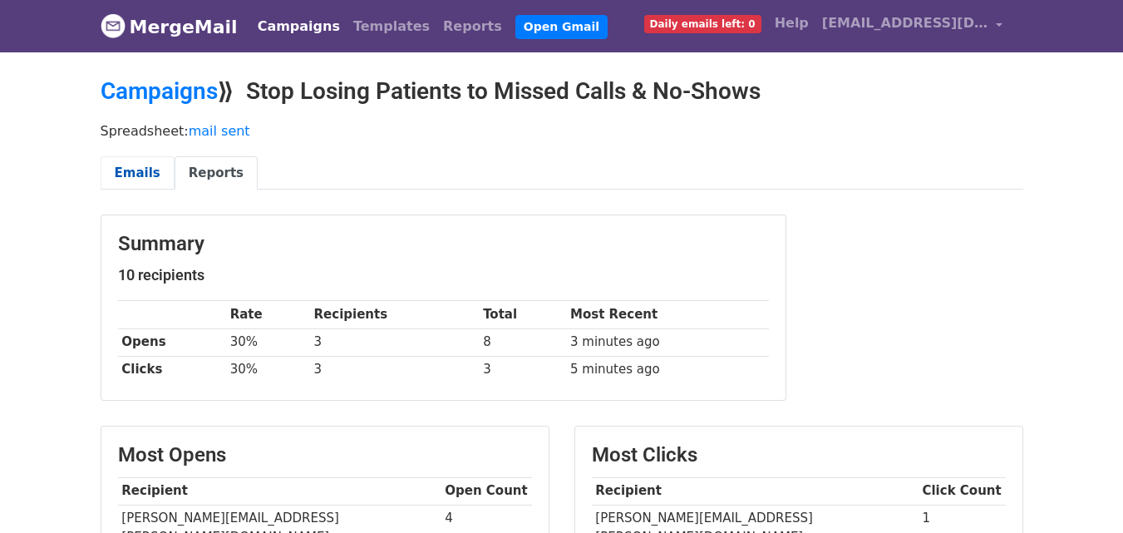
click at [137, 167] on link "Emails" at bounding box center [138, 173] width 74 height 34
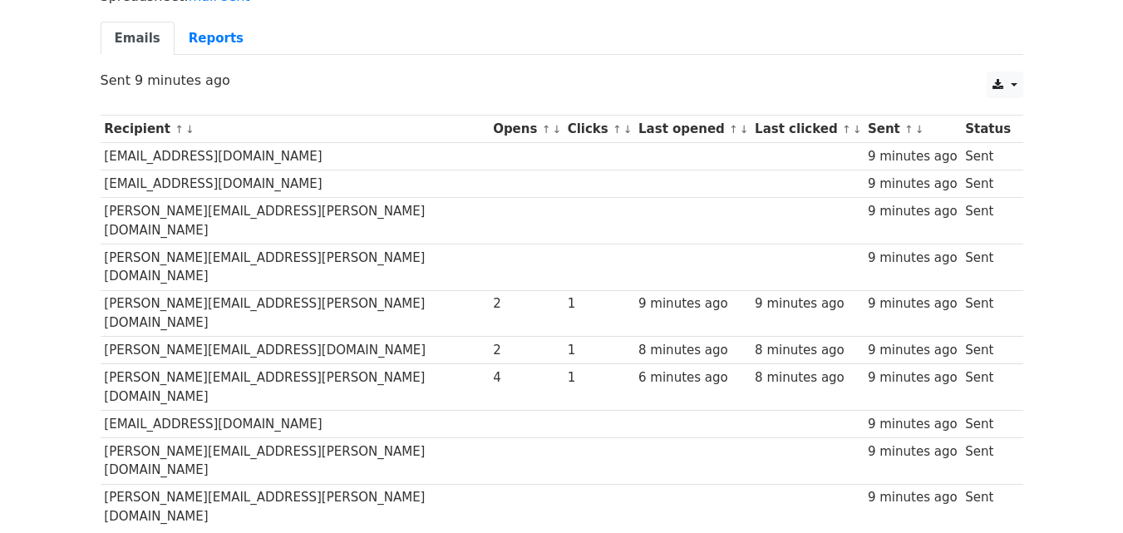
scroll to position [136, 0]
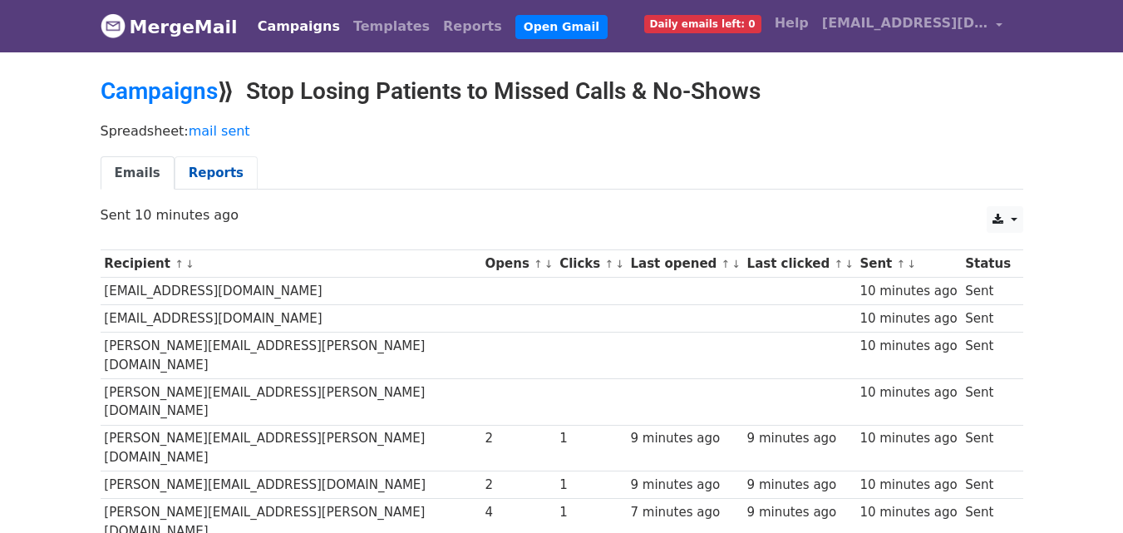
click at [181, 171] on link "Reports" at bounding box center [216, 173] width 83 height 34
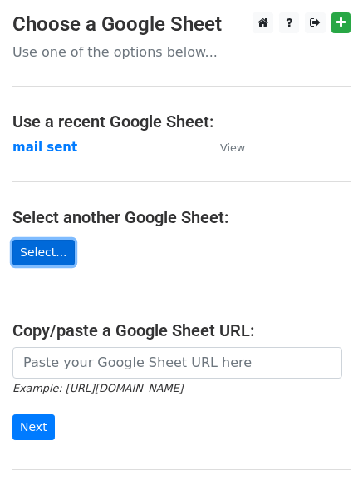
click at [31, 247] on link "Select..." at bounding box center [43, 252] width 62 height 26
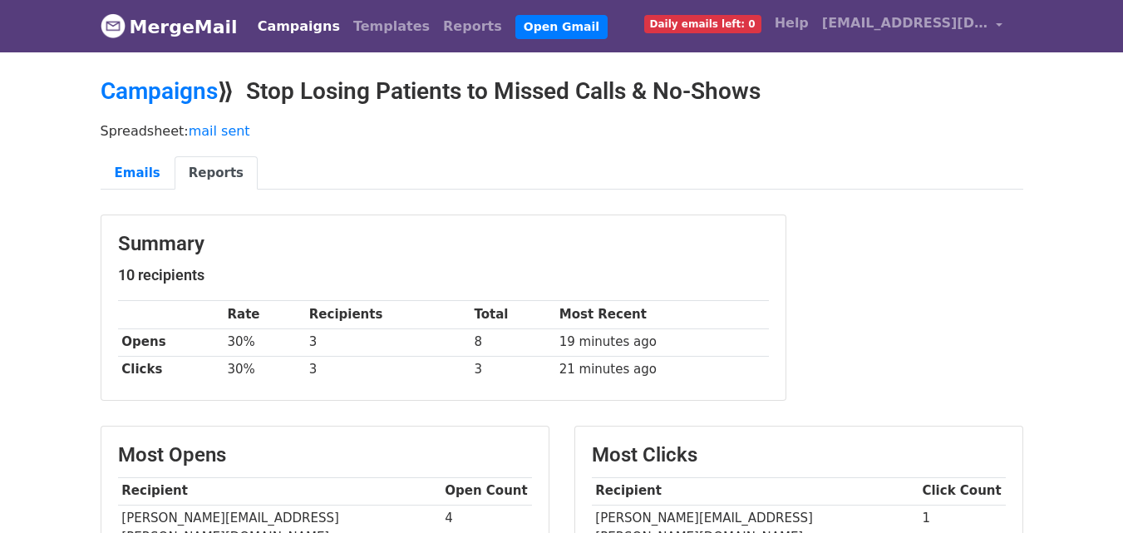
click at [133, 166] on link "Emails" at bounding box center [138, 173] width 74 height 34
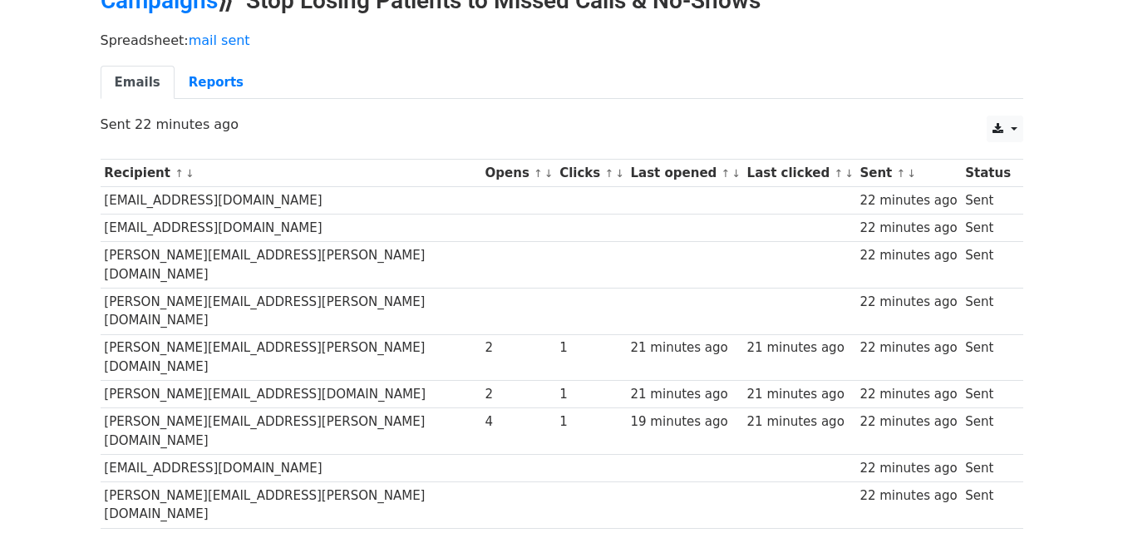
scroll to position [91, 0]
click at [67, 264] on body "MergeMail Campaigns Templates Reports Open Gmail Daily emails left: 0 Help solv…" at bounding box center [561, 281] width 1123 height 744
